Goal: Find specific page/section: Find specific page/section

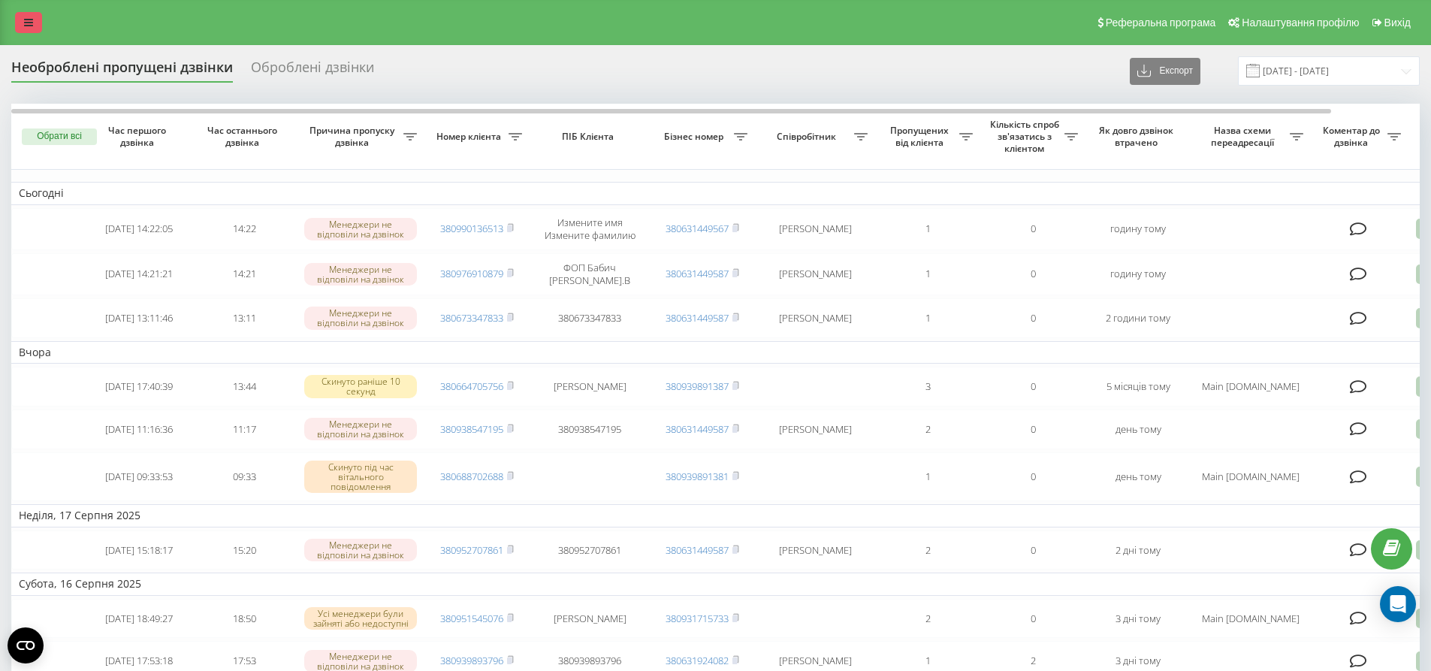
click at [23, 22] on link at bounding box center [28, 22] width 27 height 21
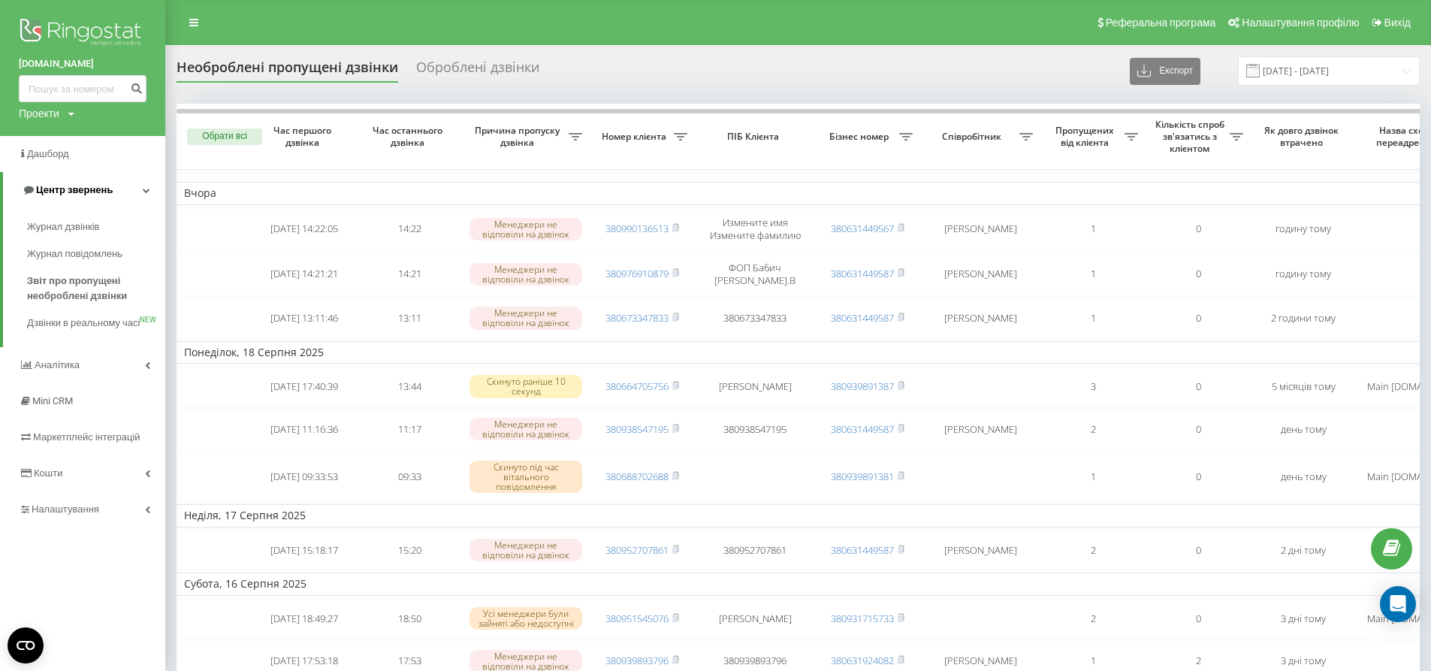
click at [74, 190] on span "Центр звернень" at bounding box center [74, 189] width 77 height 11
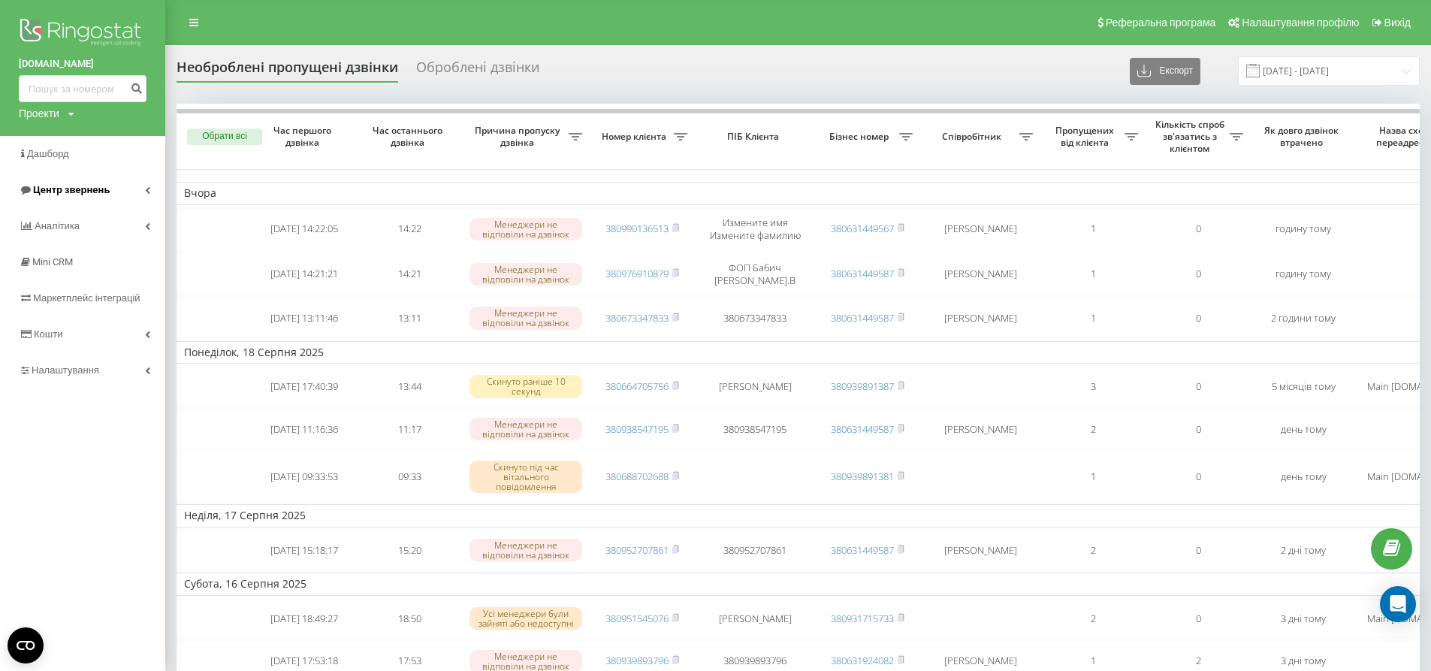
click at [95, 183] on span "Центр звернень" at bounding box center [64, 190] width 91 height 15
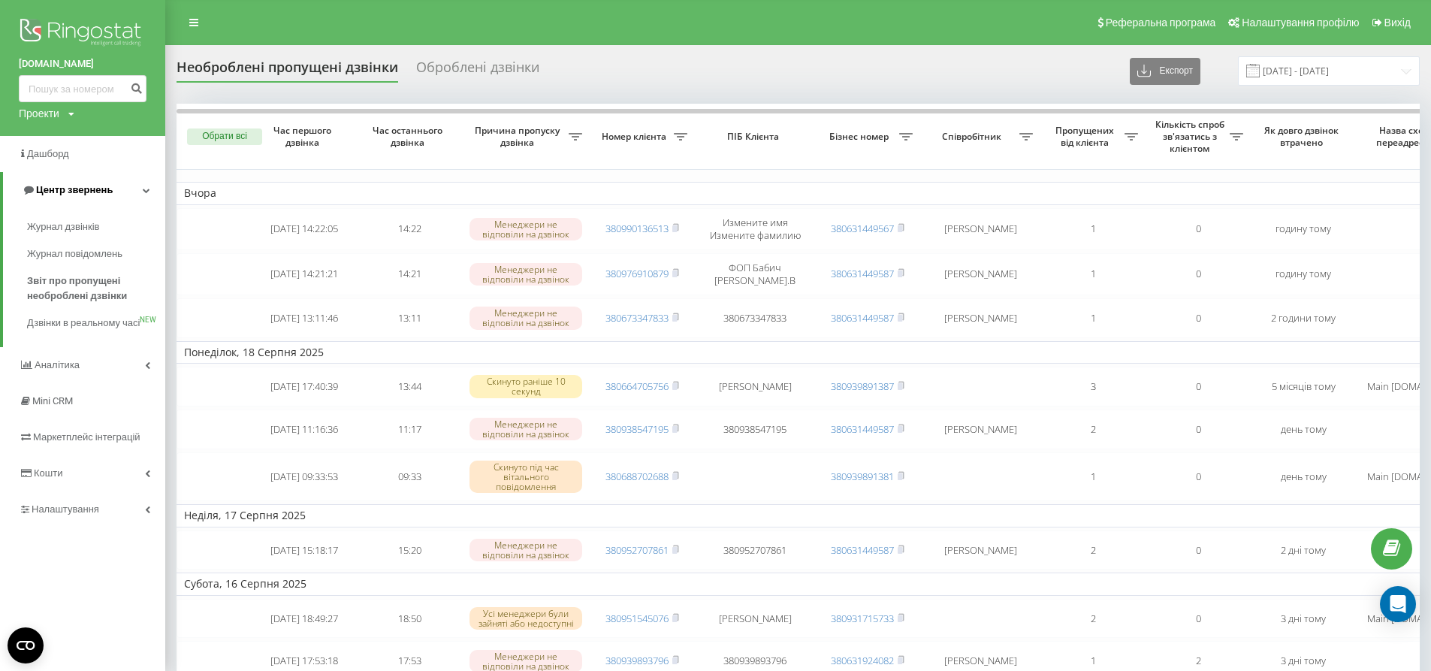
click at [95, 183] on span "Центр звернень" at bounding box center [67, 190] width 91 height 15
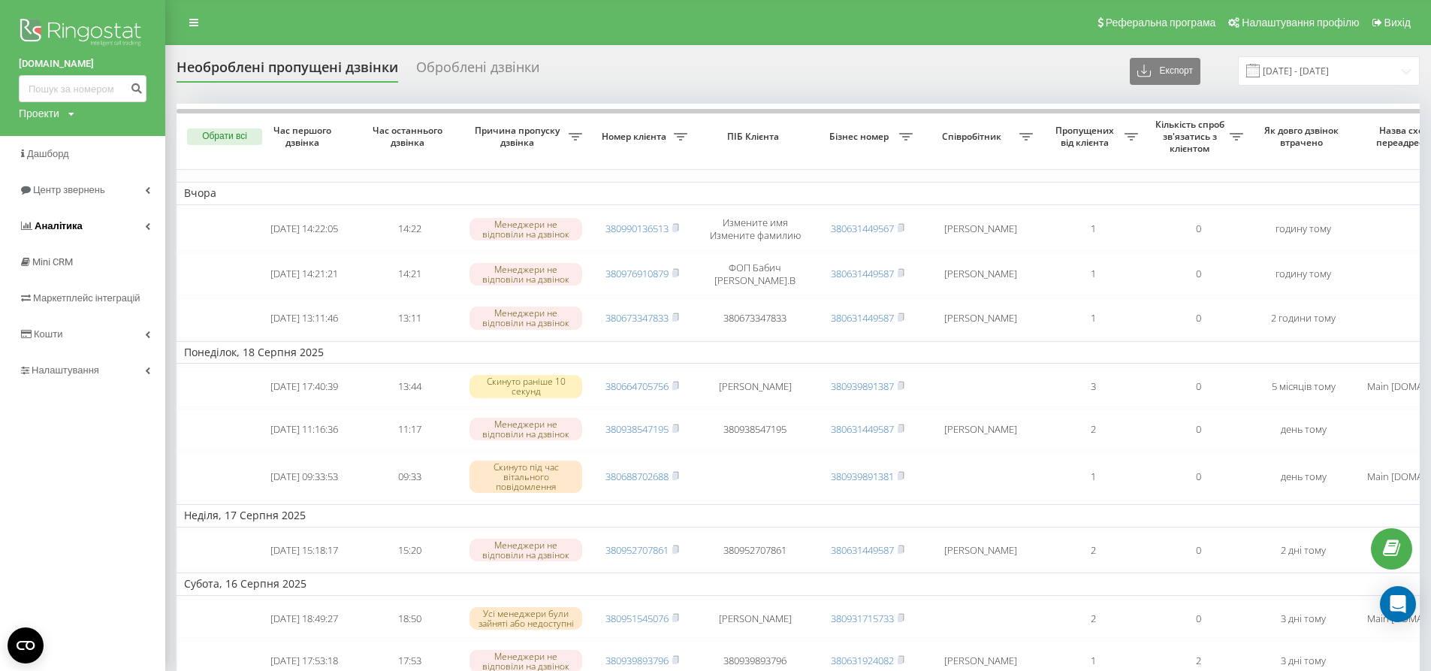
click at [74, 224] on span "Аналiтика" at bounding box center [59, 225] width 48 height 11
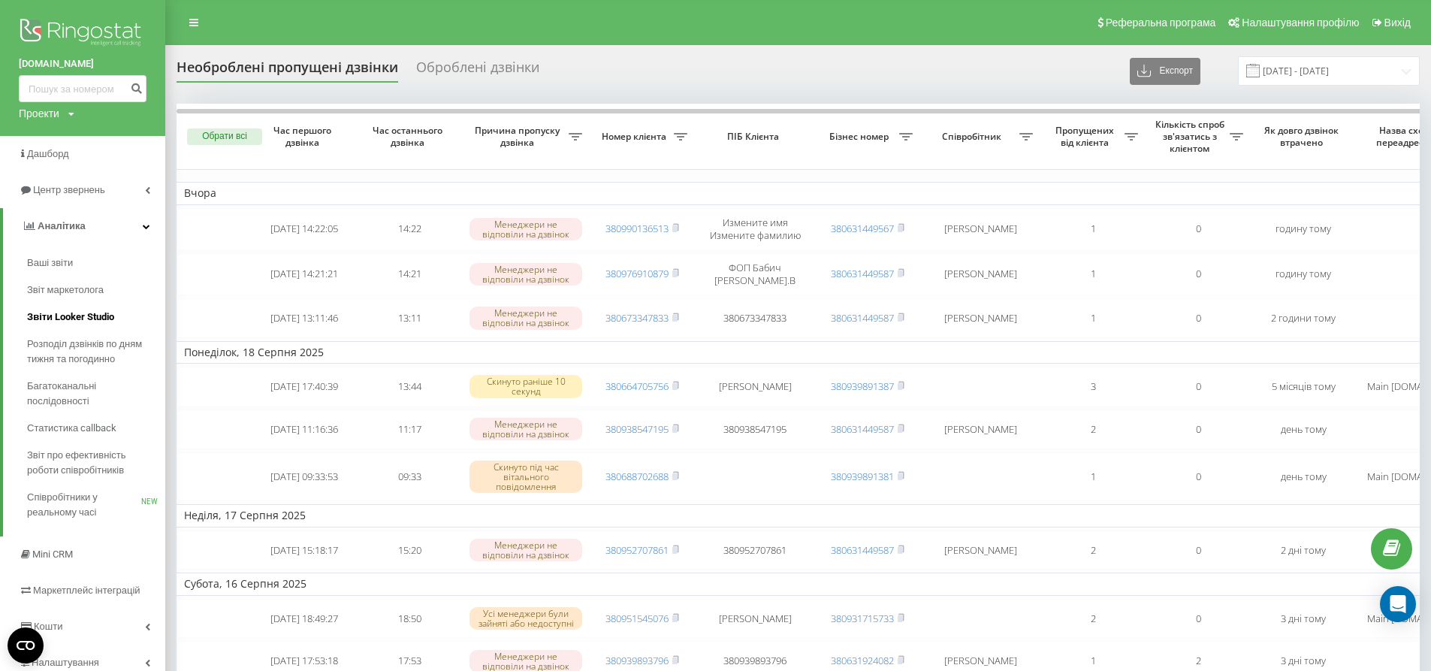
click at [100, 309] on link "Звіти Looker Studio" at bounding box center [96, 317] width 138 height 27
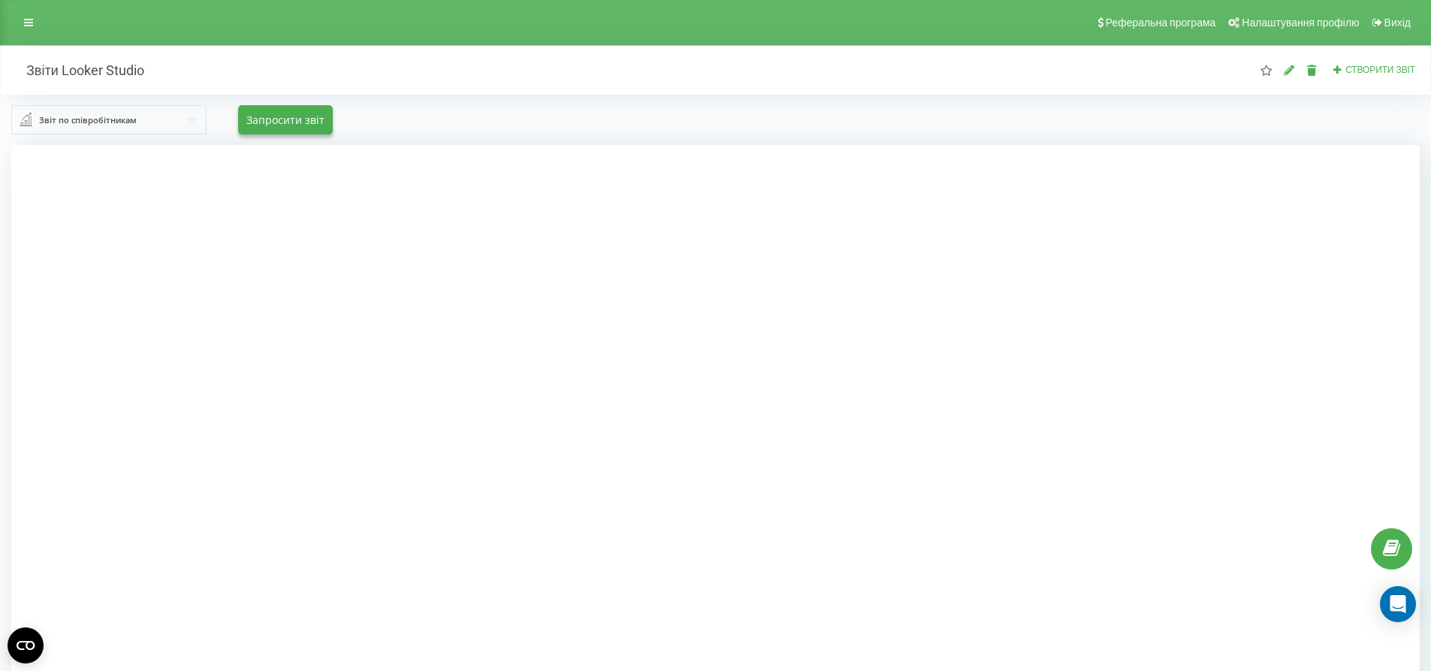
click at [167, 122] on input "text" at bounding box center [110, 119] width 194 height 27
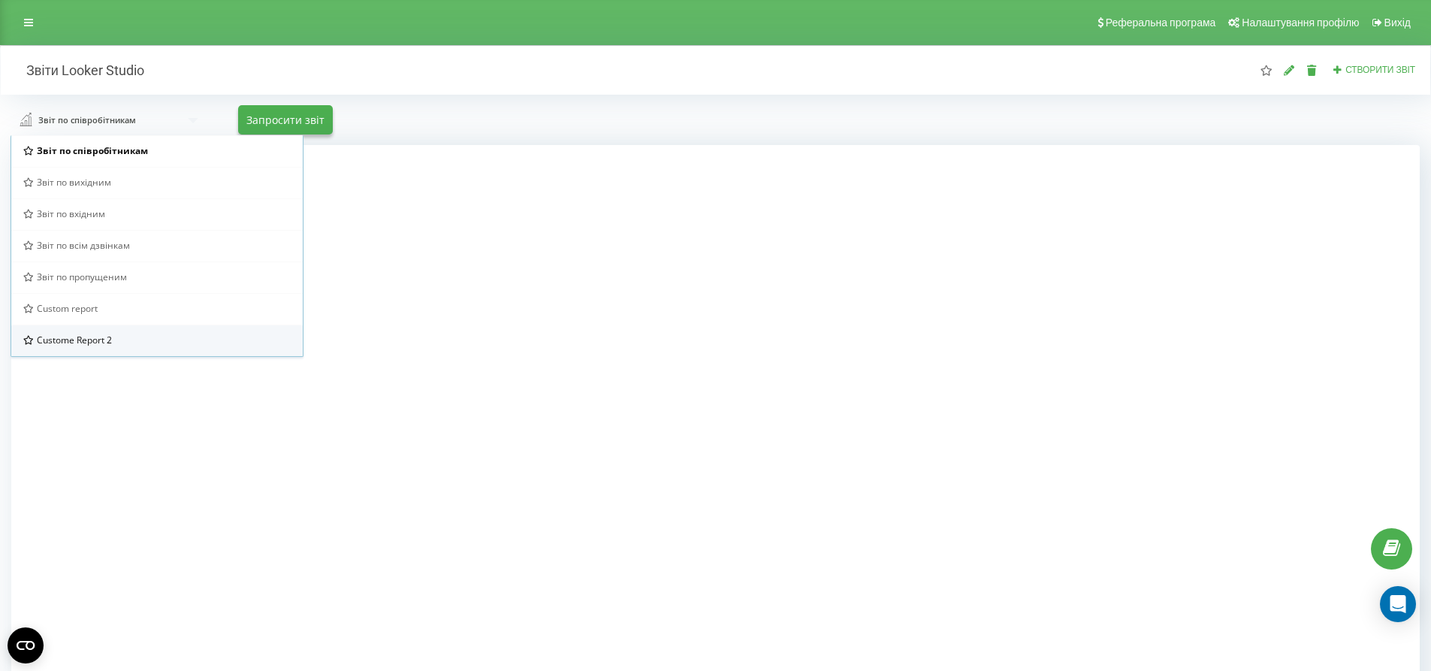
click at [124, 345] on div "Custome Report 2" at bounding box center [156, 340] width 267 height 13
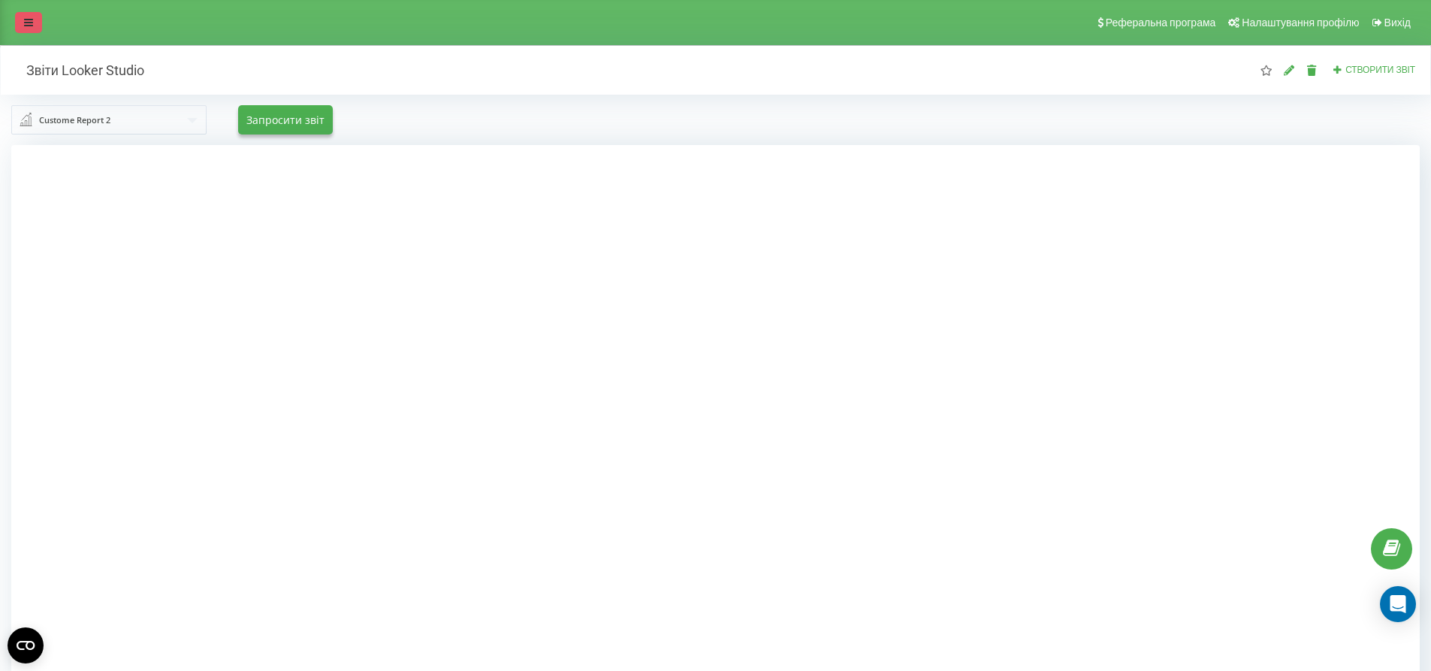
click at [32, 23] on icon at bounding box center [28, 22] width 9 height 11
